Goal: Find specific page/section

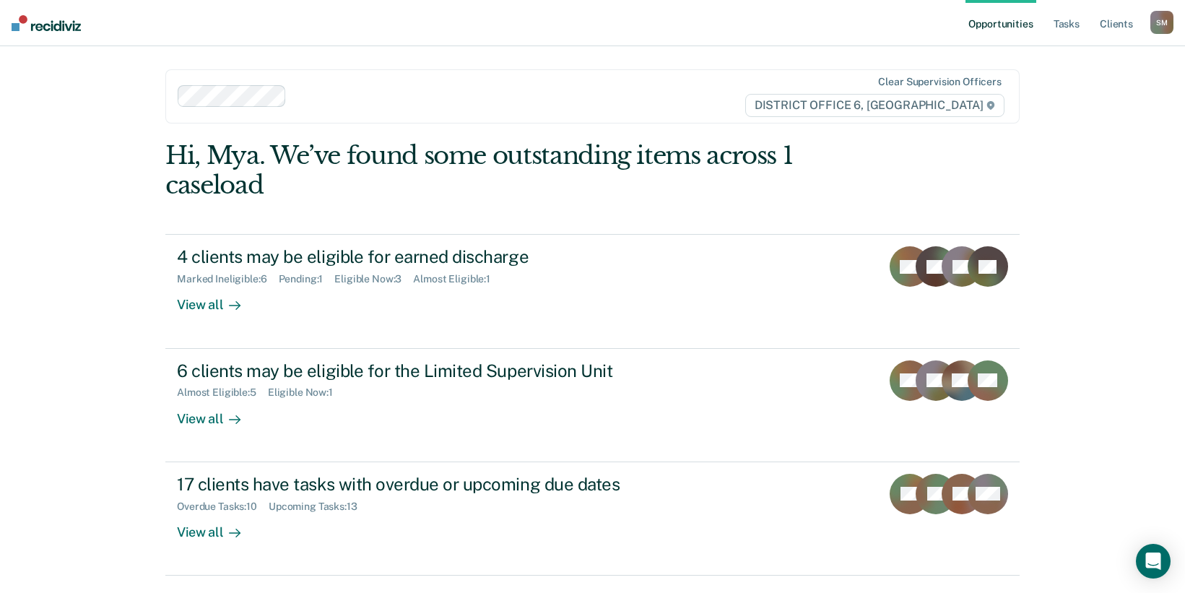
click at [1118, 201] on div "Opportunities Tasks Client s [PERSON_NAME] [PERSON_NAME] Profile How it works L…" at bounding box center [592, 296] width 1185 height 593
click at [1119, 27] on link "Client s" at bounding box center [1116, 23] width 39 height 46
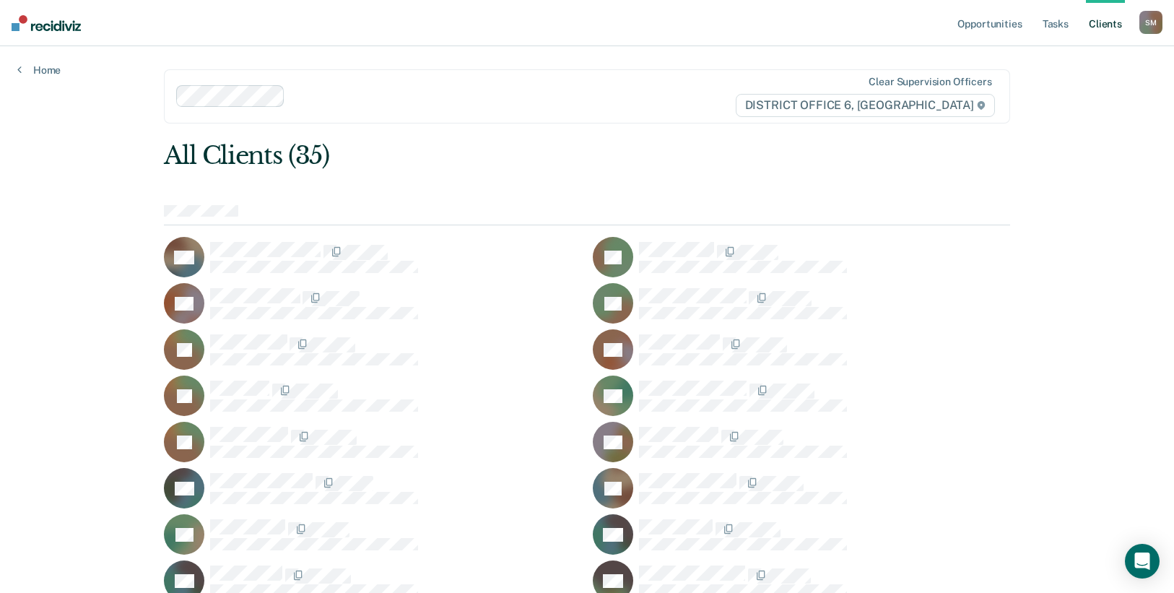
click at [1095, 123] on div "Opportunities Tasks Client s [PERSON_NAME] [PERSON_NAME] Profile How it works L…" at bounding box center [587, 560] width 1174 height 1120
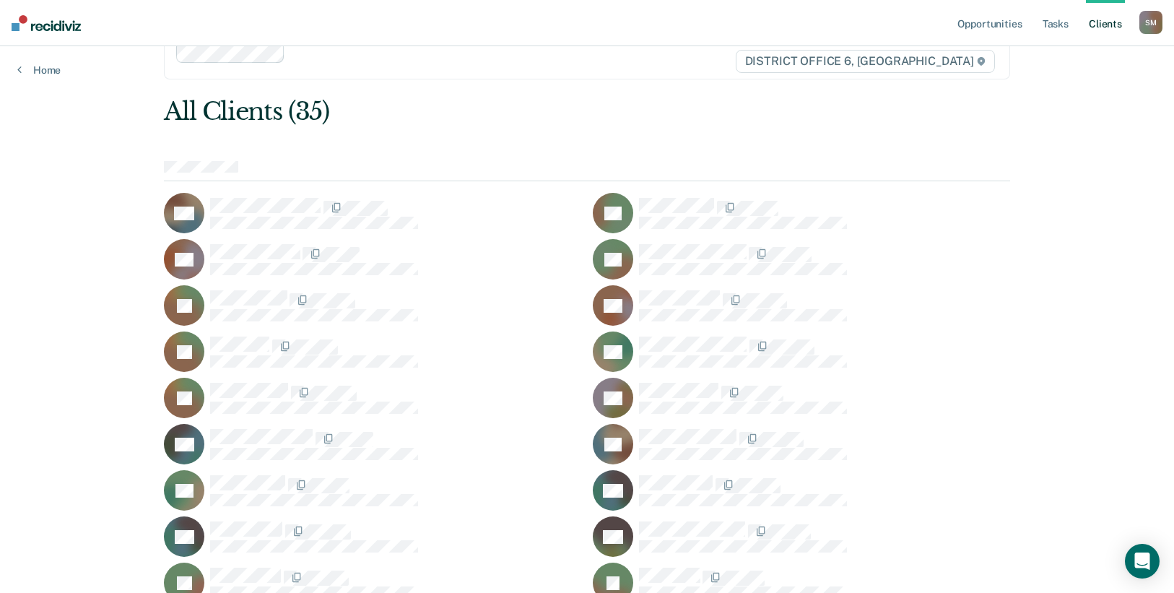
scroll to position [72, 0]
